Goal: Task Accomplishment & Management: Use online tool/utility

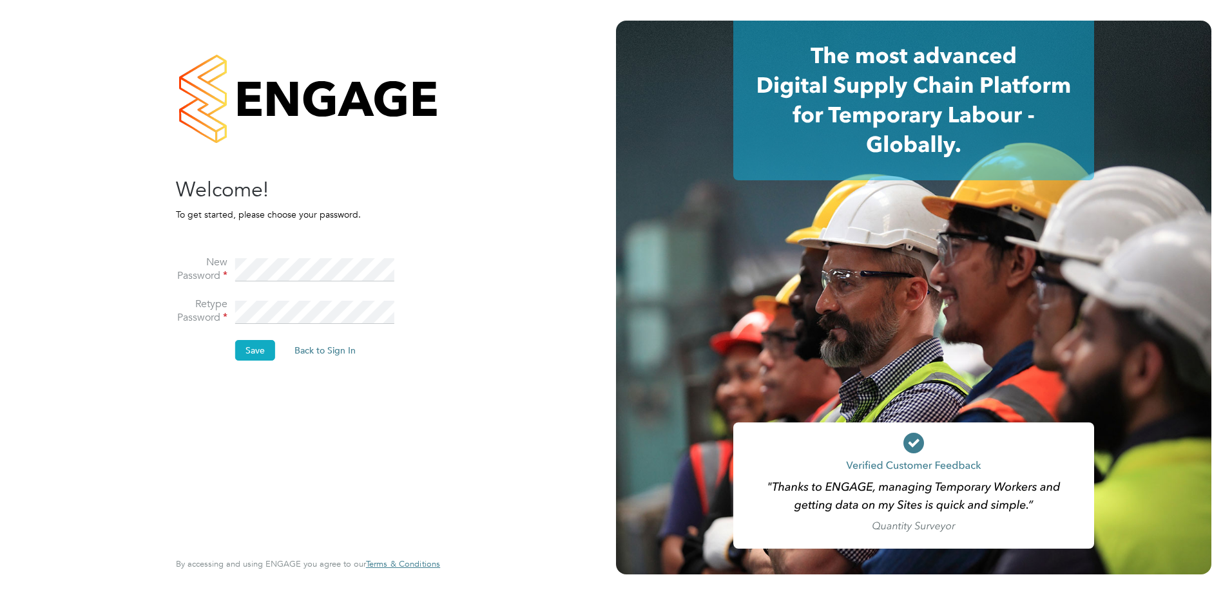
click at [245, 353] on button "Save" at bounding box center [255, 350] width 40 height 21
click at [229, 252] on button "Back to Sign In" at bounding box center [217, 252] width 82 height 21
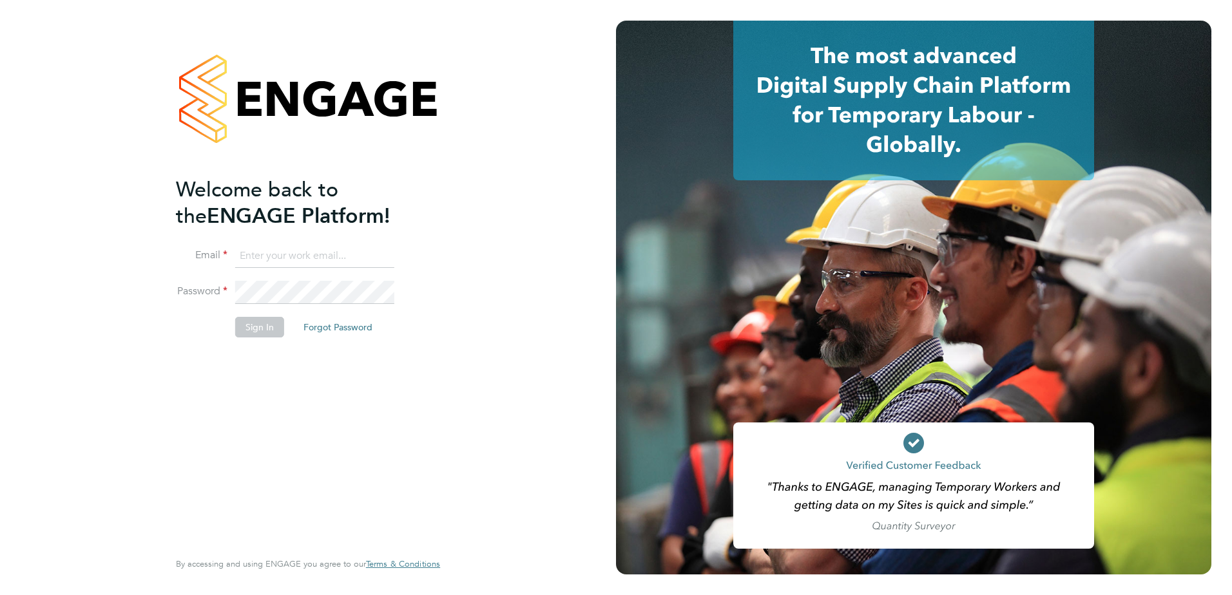
type input "Mark.steadman@vistry.co.uk"
click at [254, 327] on button "Sign In" at bounding box center [259, 327] width 49 height 21
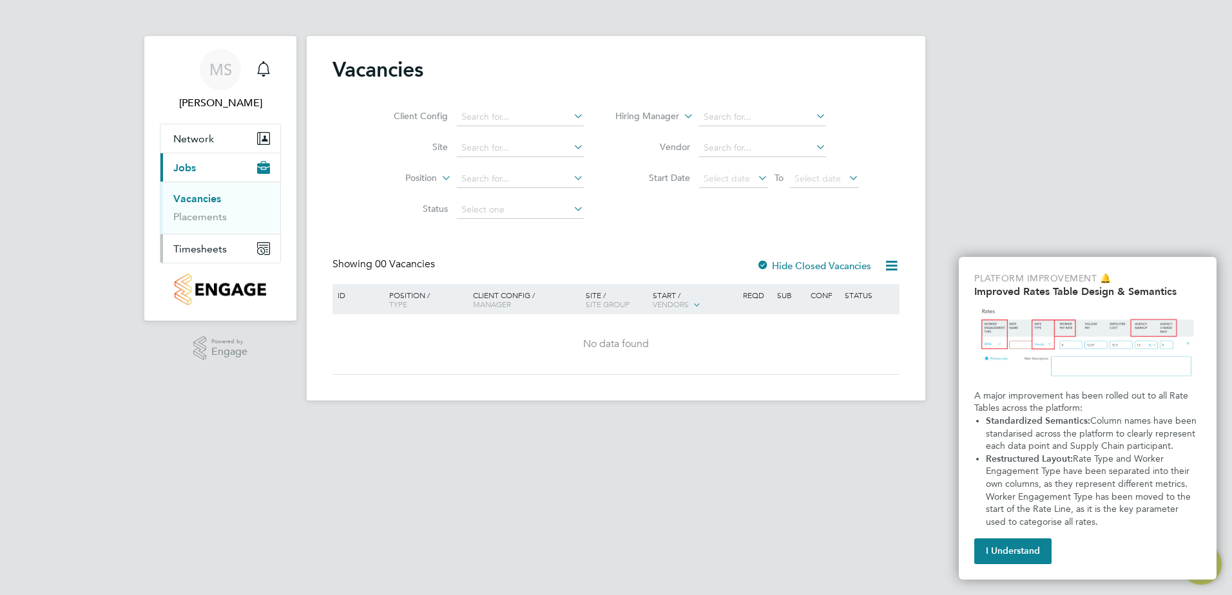
click at [200, 250] on span "Timesheets" at bounding box center [199, 249] width 53 height 12
click at [198, 251] on span "Timesheets" at bounding box center [199, 249] width 53 height 12
click at [212, 227] on link "Timesheets" at bounding box center [199, 228] width 53 height 12
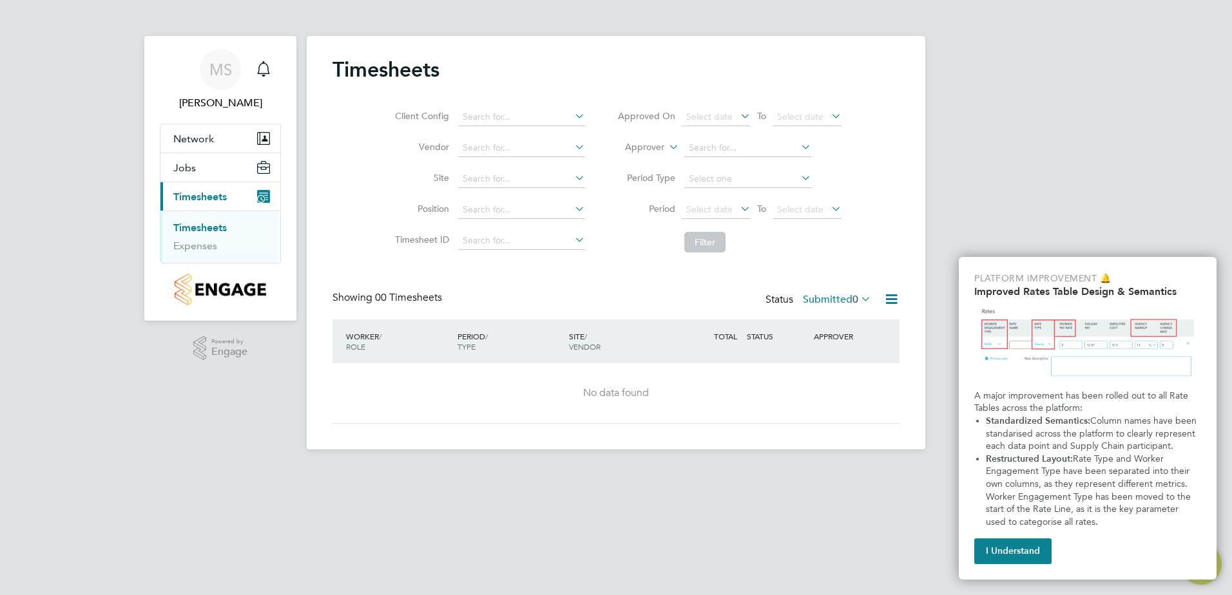
click at [572, 176] on icon at bounding box center [572, 178] width 0 height 18
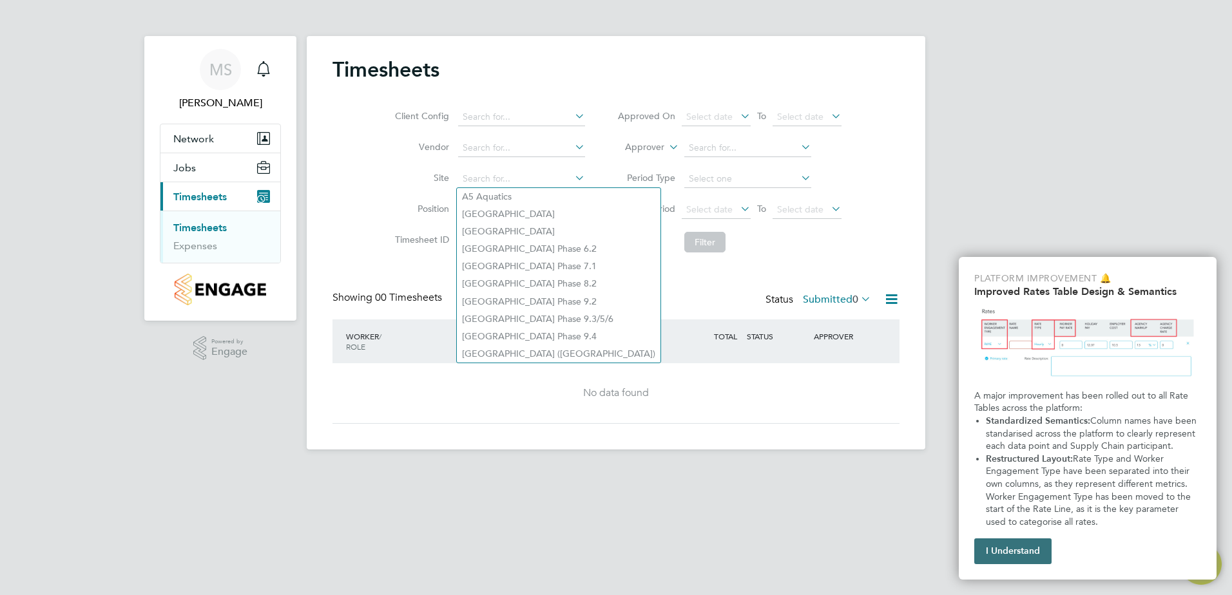
click at [1028, 550] on button "I Understand" at bounding box center [1012, 552] width 77 height 26
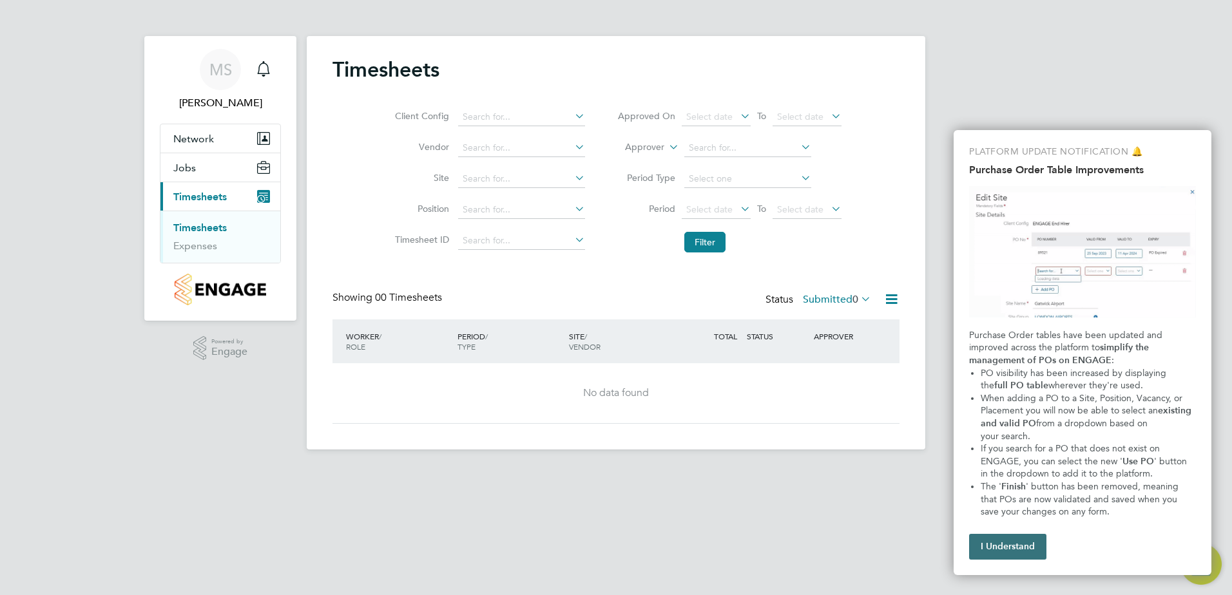
click at [1012, 549] on button "I Understand" at bounding box center [1007, 547] width 77 height 26
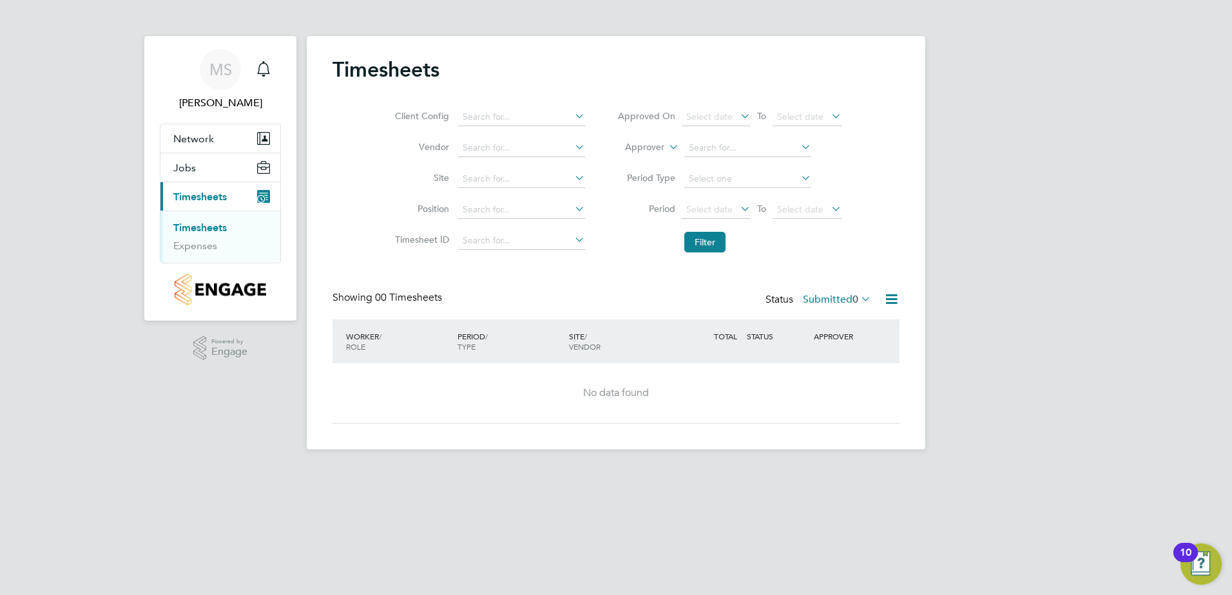
click at [572, 146] on icon at bounding box center [572, 147] width 0 height 18
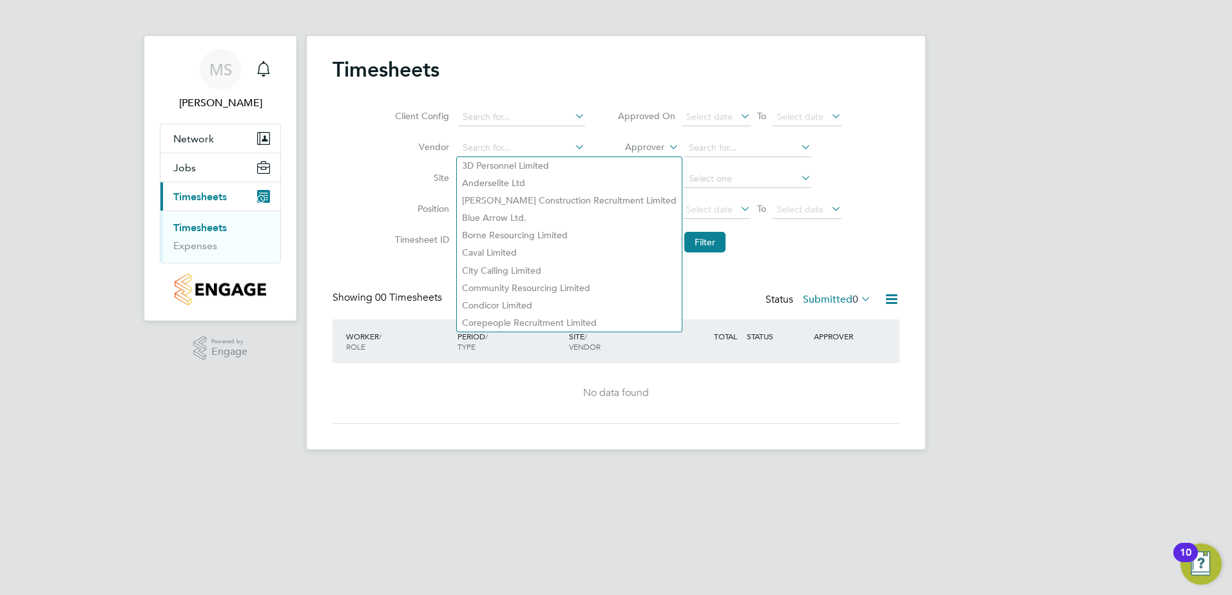
type input "v"
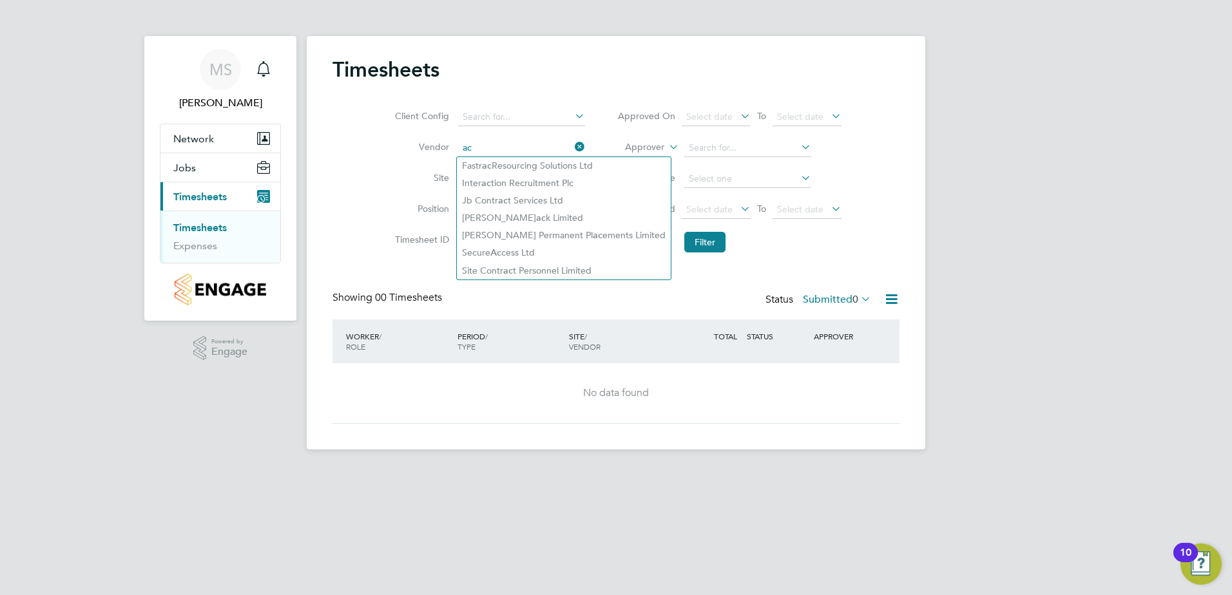
type input "a"
click at [582, 74] on div "Timesheets" at bounding box center [615, 76] width 567 height 39
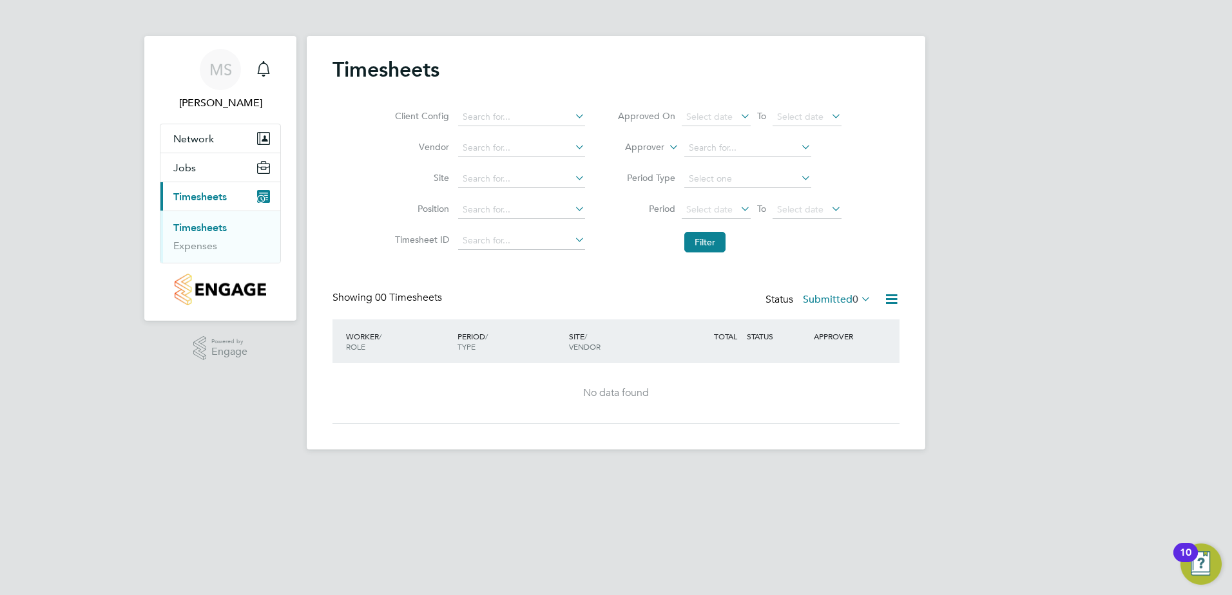
click at [401, 164] on li "Site" at bounding box center [488, 179] width 226 height 31
